Goal: Navigation & Orientation: Find specific page/section

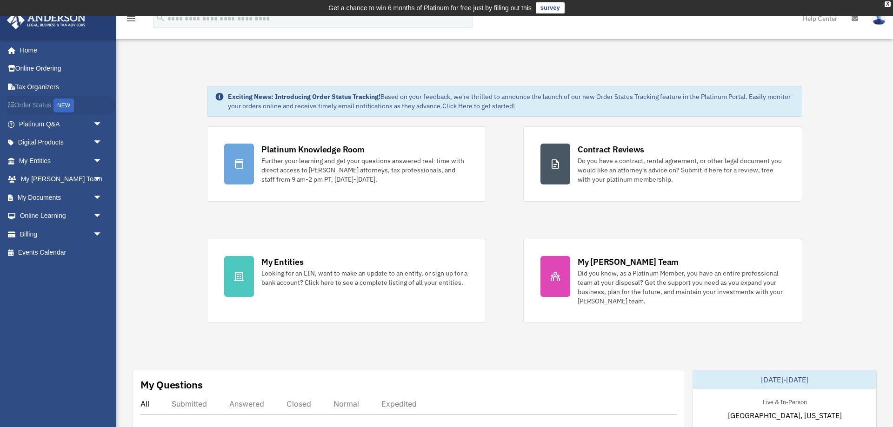
click at [38, 103] on link "Order Status NEW" at bounding box center [62, 105] width 110 height 19
click at [39, 106] on link "Order Status NEW" at bounding box center [62, 105] width 110 height 19
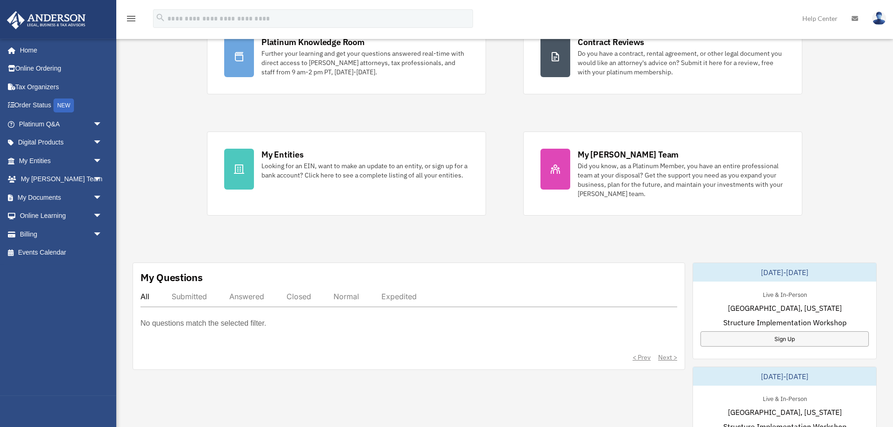
scroll to position [142, 0]
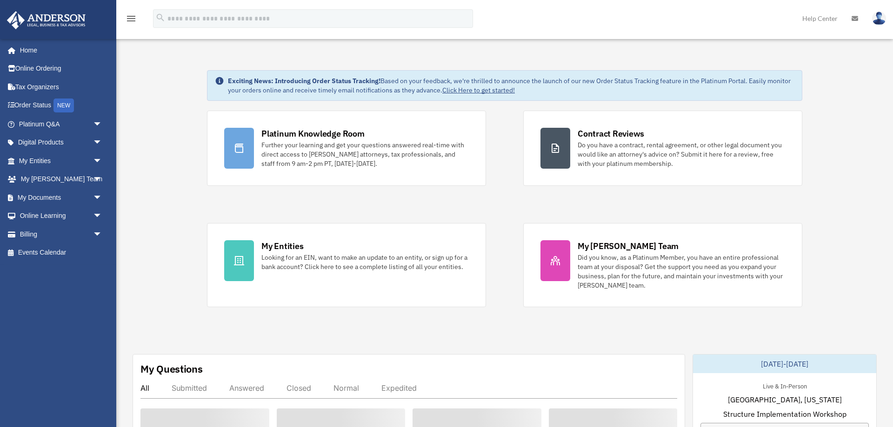
scroll to position [142, 0]
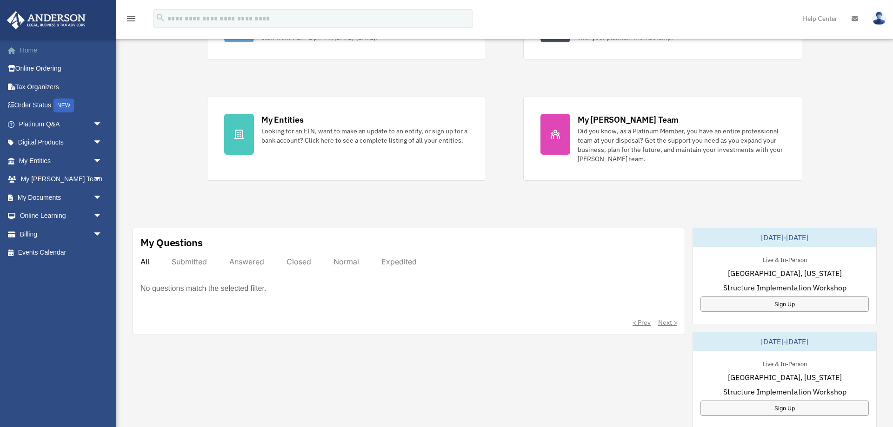
click at [47, 53] on link "Home" at bounding box center [62, 50] width 110 height 19
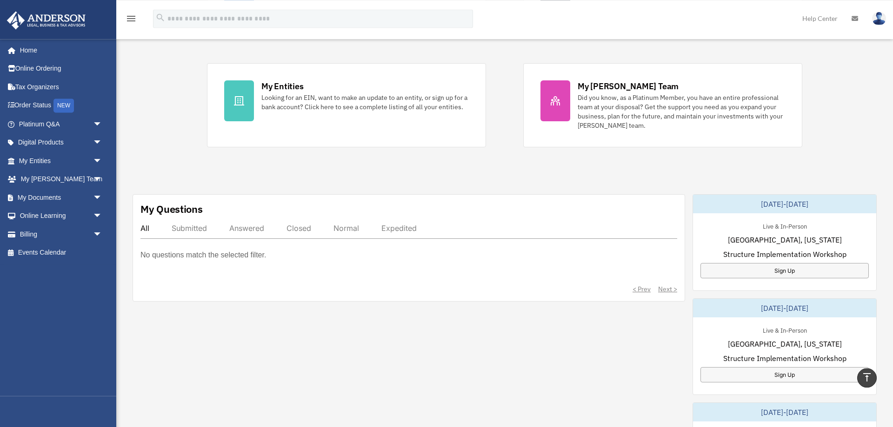
scroll to position [190, 0]
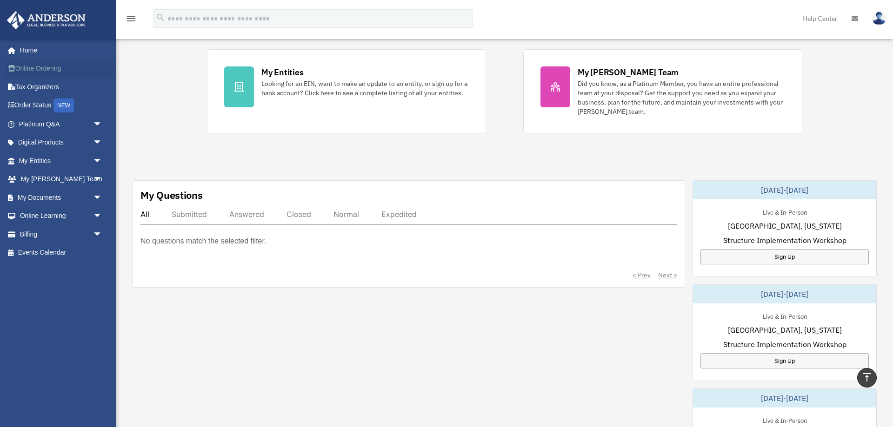
click at [53, 67] on link "Online Ordering" at bounding box center [62, 69] width 110 height 19
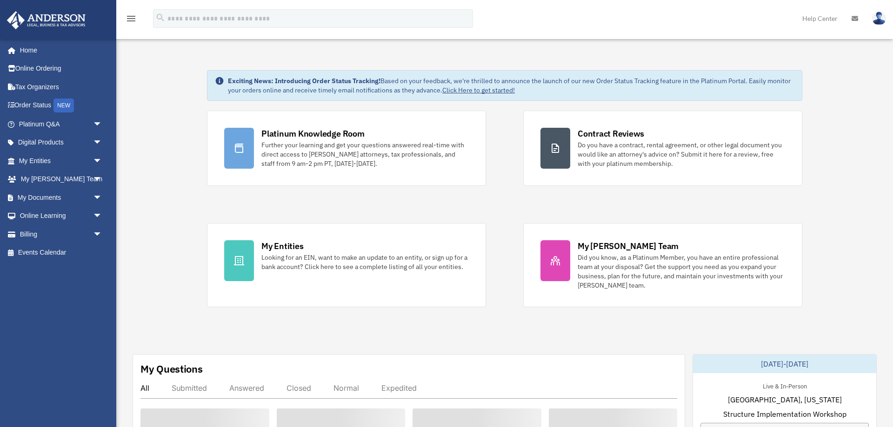
scroll to position [190, 0]
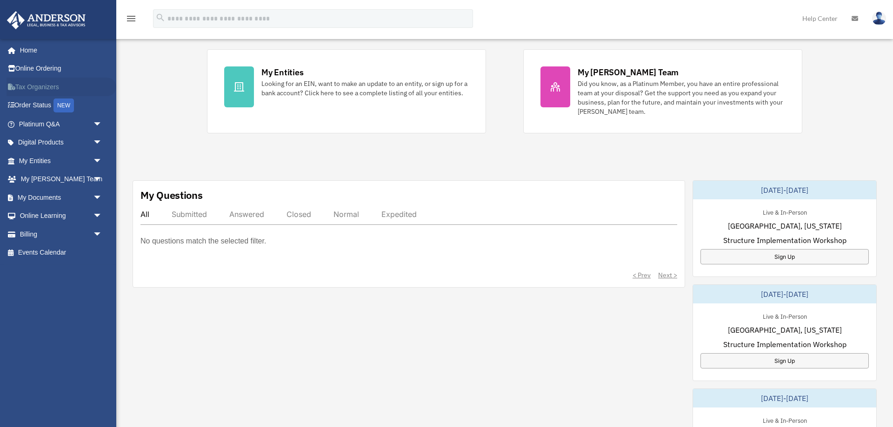
click at [48, 86] on link "Tax Organizers" at bounding box center [62, 87] width 110 height 19
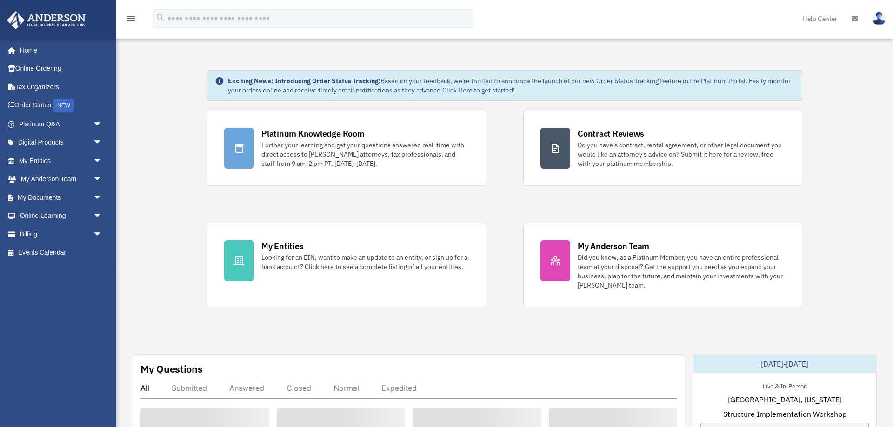
scroll to position [190, 0]
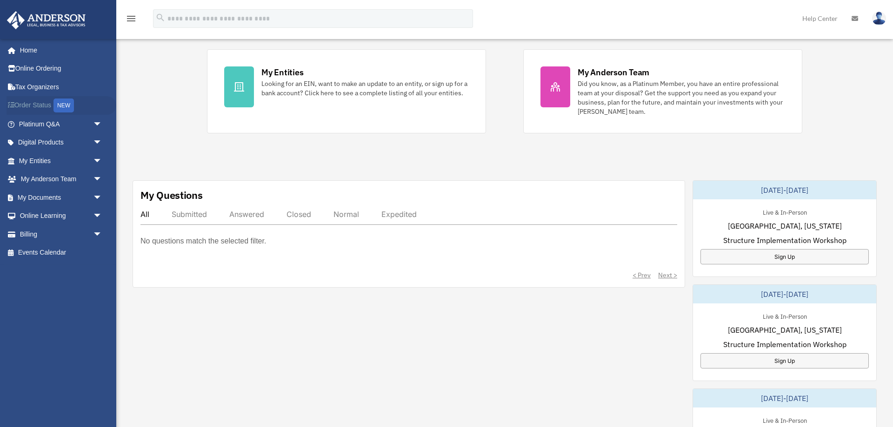
click at [43, 108] on link "Order Status NEW" at bounding box center [62, 105] width 110 height 19
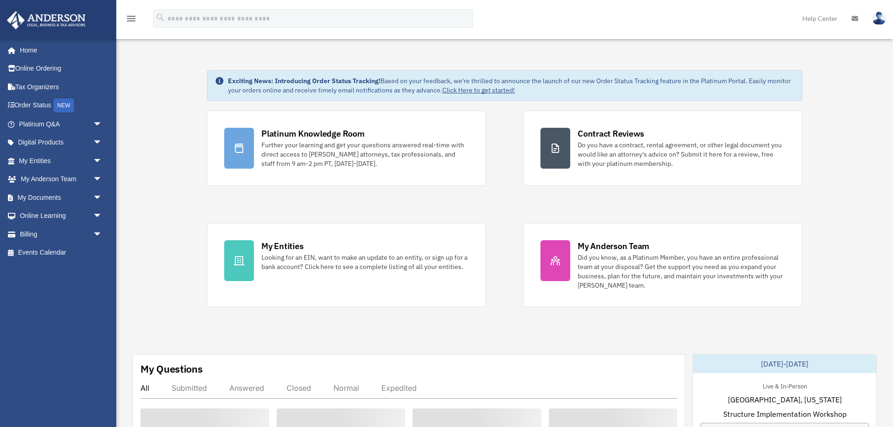
scroll to position [190, 0]
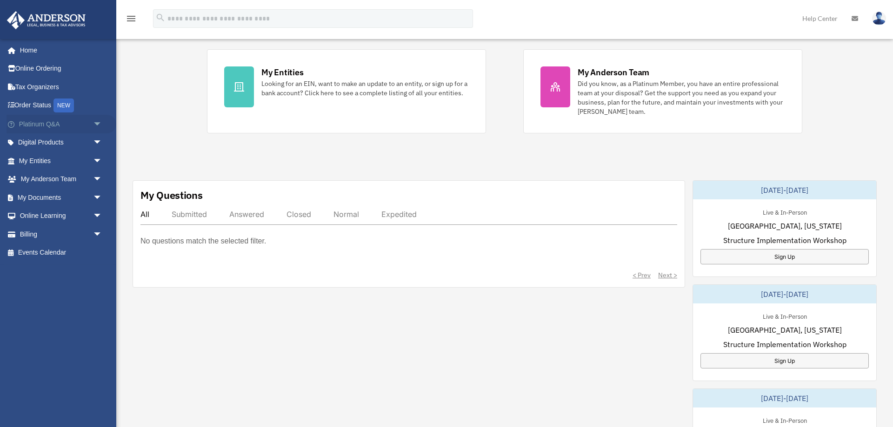
click at [96, 126] on span "arrow_drop_down" at bounding box center [102, 124] width 19 height 19
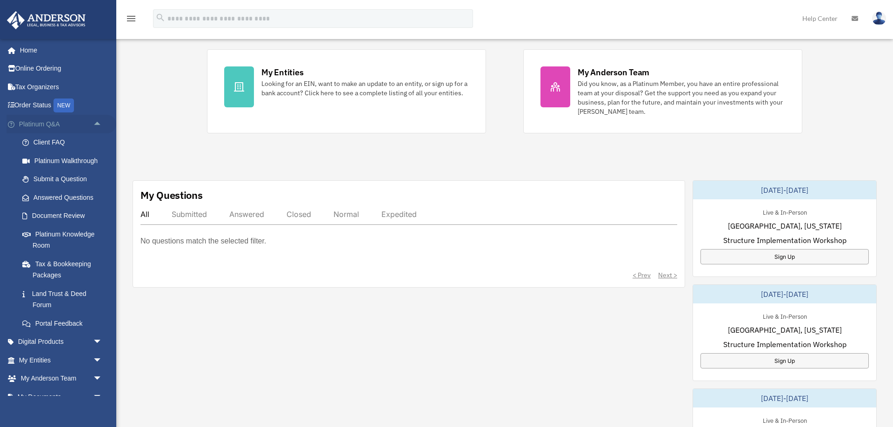
click at [96, 126] on span "arrow_drop_up" at bounding box center [102, 124] width 19 height 19
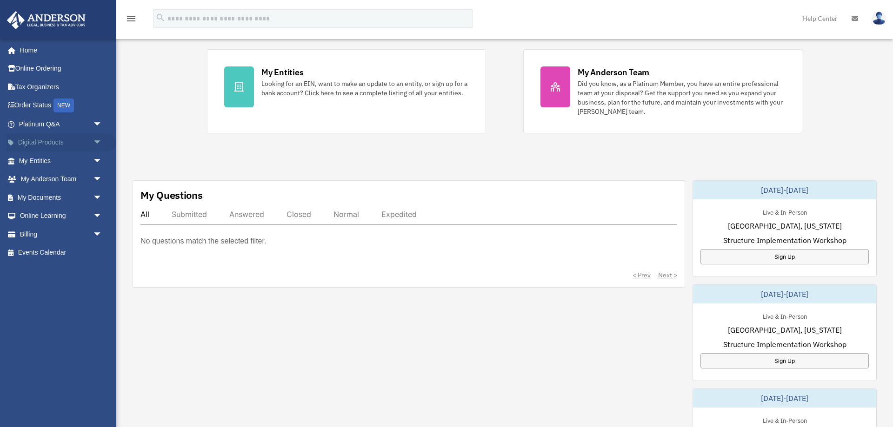
click at [93, 143] on span "arrow_drop_down" at bounding box center [102, 142] width 19 height 19
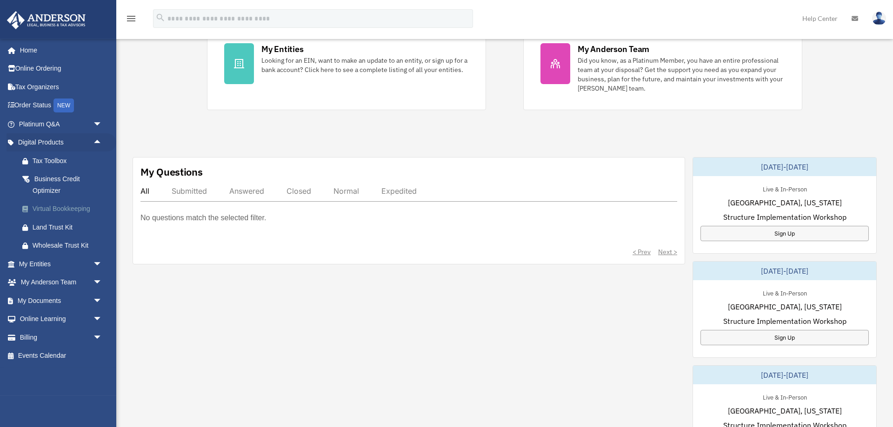
scroll to position [237, 0]
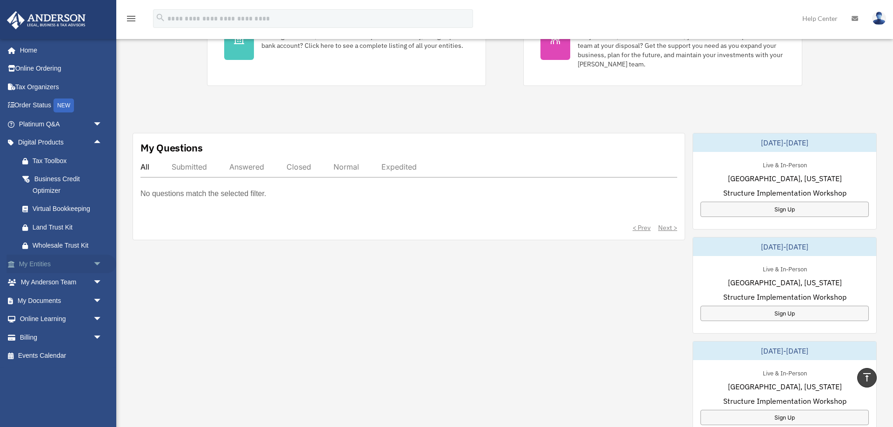
click at [96, 260] on span "arrow_drop_down" at bounding box center [102, 264] width 19 height 19
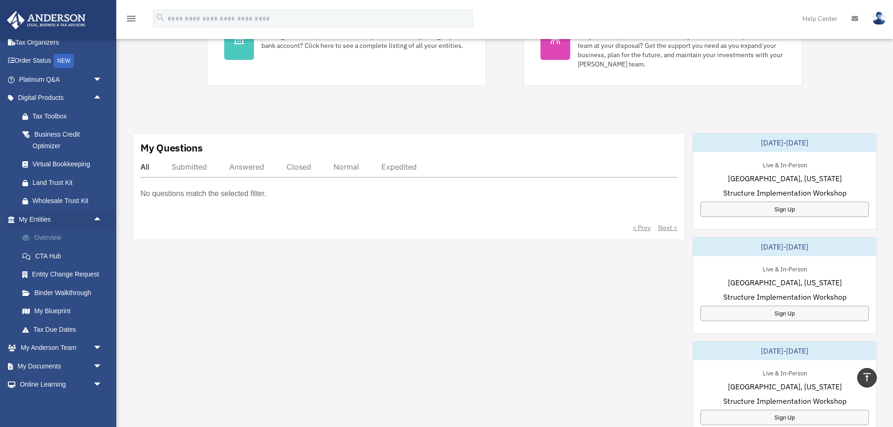
click at [65, 235] on link "Overview" at bounding box center [64, 238] width 103 height 19
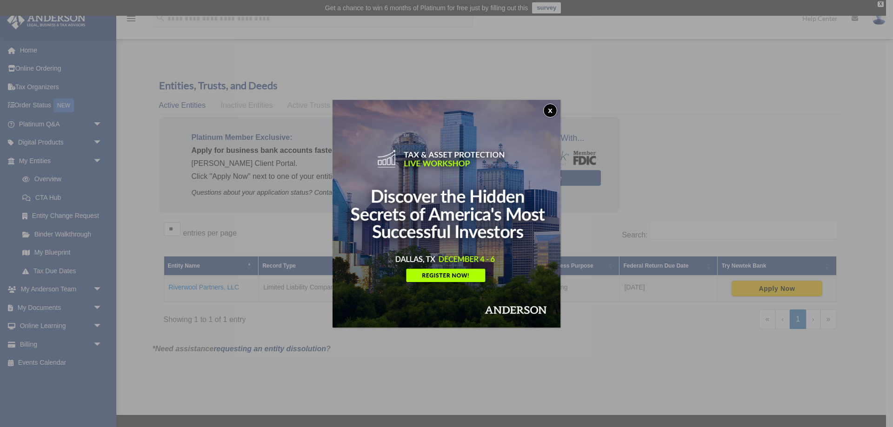
click at [547, 106] on button "x" at bounding box center [550, 111] width 14 height 14
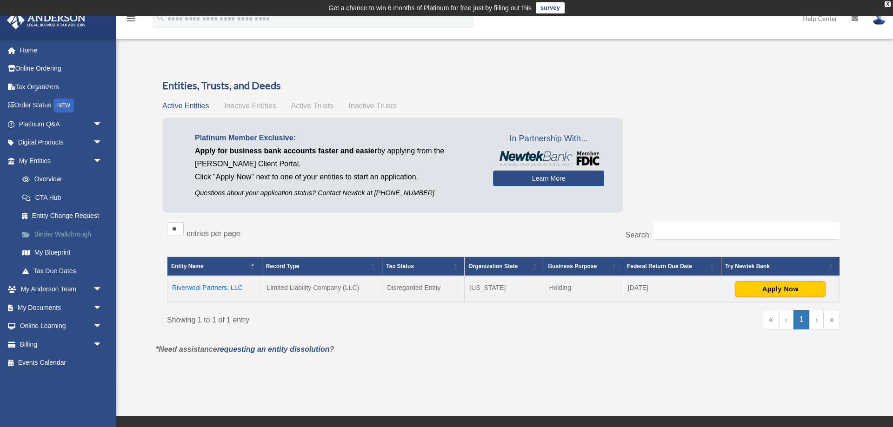
click at [65, 238] on link "Binder Walkthrough" at bounding box center [64, 234] width 103 height 19
